Goal: Navigation & Orientation: Find specific page/section

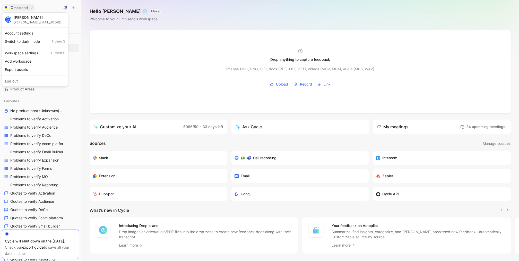
scroll to position [283, 0]
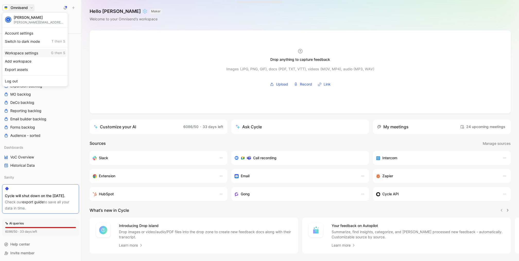
click at [42, 54] on div "Workspace settings G then S" at bounding box center [34, 53] width 63 height 8
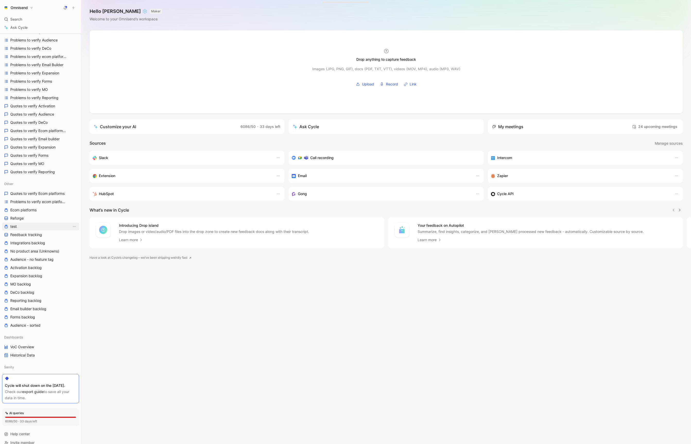
scroll to position [88, 0]
click at [38, 345] on link "VoC Overview" at bounding box center [40, 347] width 77 height 8
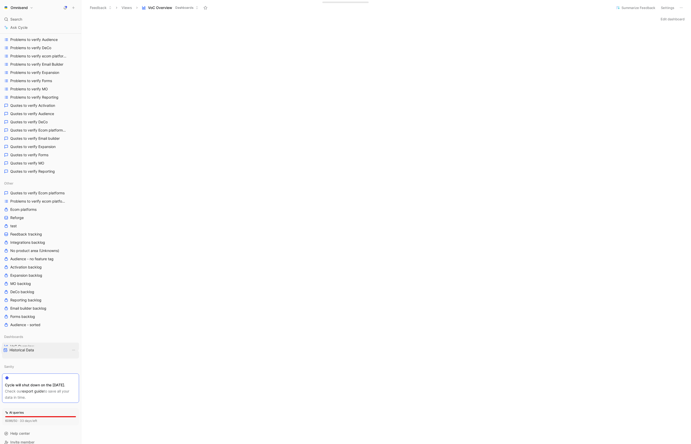
drag, startPoint x: 41, startPoint y: 353, endPoint x: 41, endPoint y: 349, distance: 4.7
click at [41, 349] on div "Workspace Home G then H Feedback G then F Requests G then R Releases G then L C…" at bounding box center [40, 160] width 77 height 426
drag, startPoint x: 40, startPoint y: 353, endPoint x: 42, endPoint y: 342, distance: 11.4
click at [42, 342] on div "Workspace Home G then H Feedback G then F Requests G then R Releases G then L C…" at bounding box center [40, 160] width 77 height 426
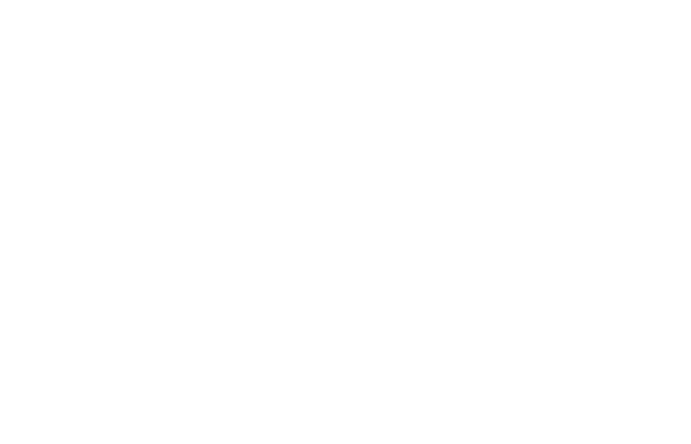
scroll to position [31, 0]
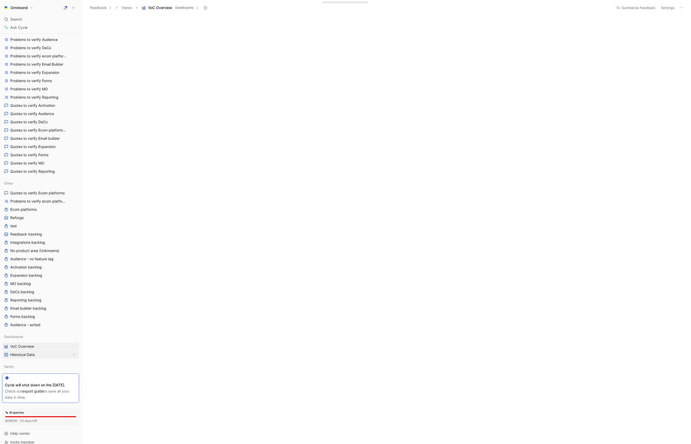
click at [35, 353] on span "Historical Data" at bounding box center [22, 354] width 24 height 5
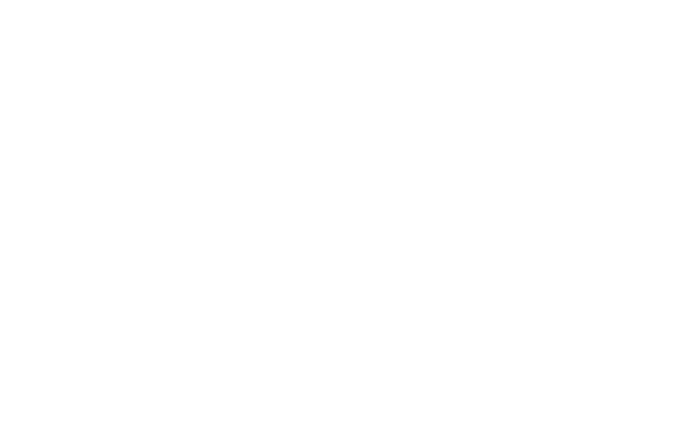
scroll to position [228, 0]
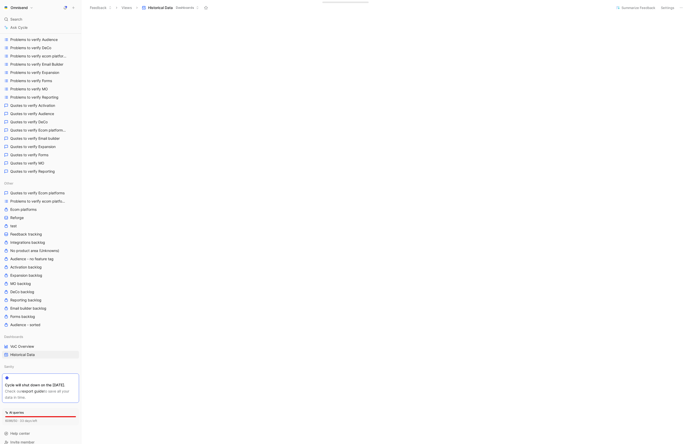
click at [32, 6] on button "Omnisend" at bounding box center [18, 7] width 32 height 7
click at [48, 54] on div "Workspace settings G then S" at bounding box center [34, 53] width 63 height 8
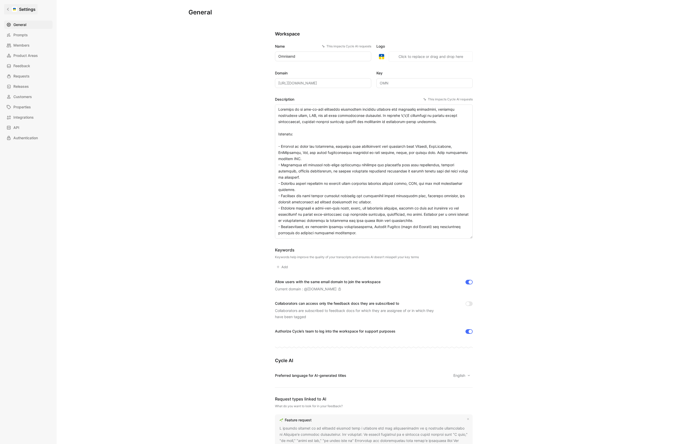
click at [15, 7] on div at bounding box center [14, 9] width 5 height 5
